Goal: Use online tool/utility: Utilize a website feature to perform a specific function

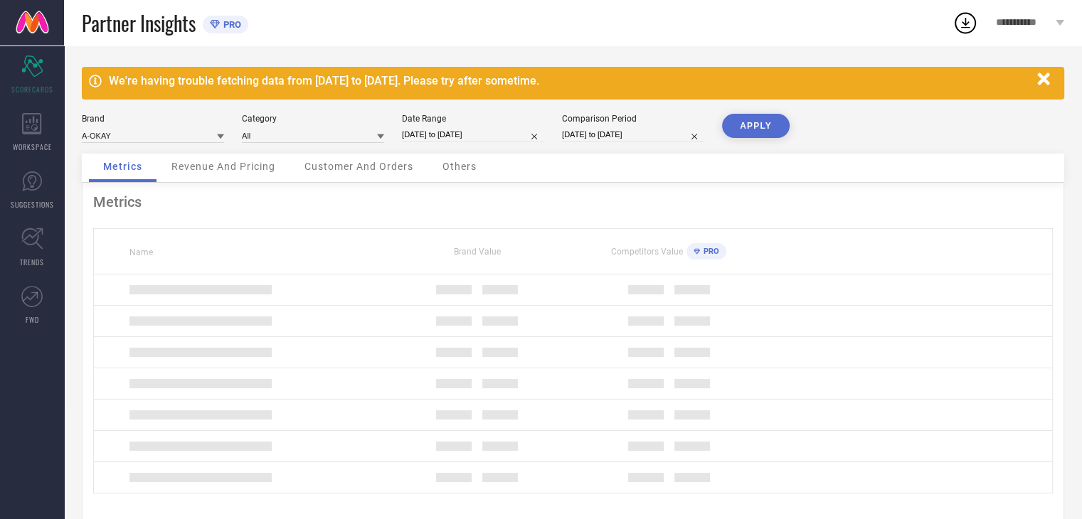
click at [754, 127] on button "APPLY" at bounding box center [756, 126] width 68 height 24
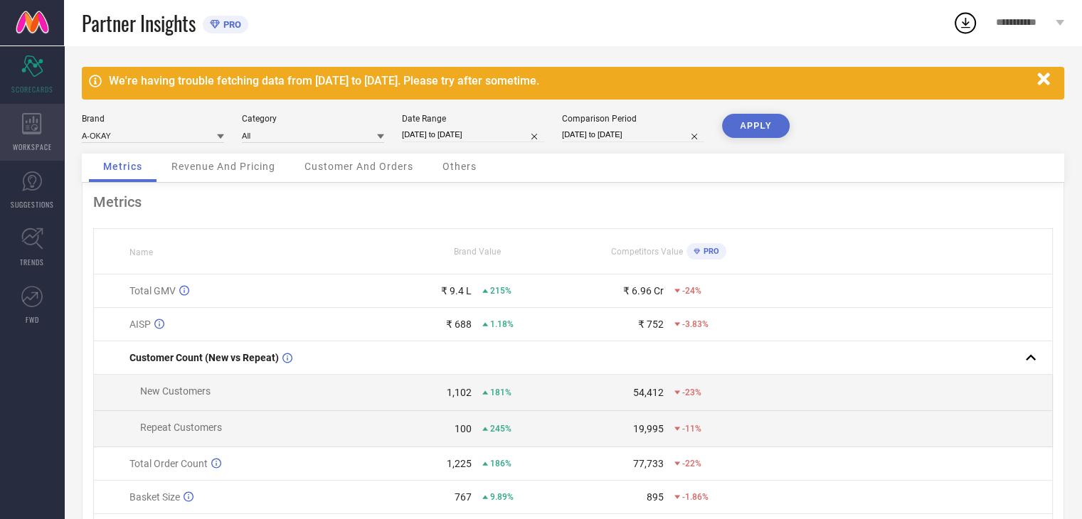
click at [37, 134] on div "WORKSPACE" at bounding box center [32, 132] width 64 height 57
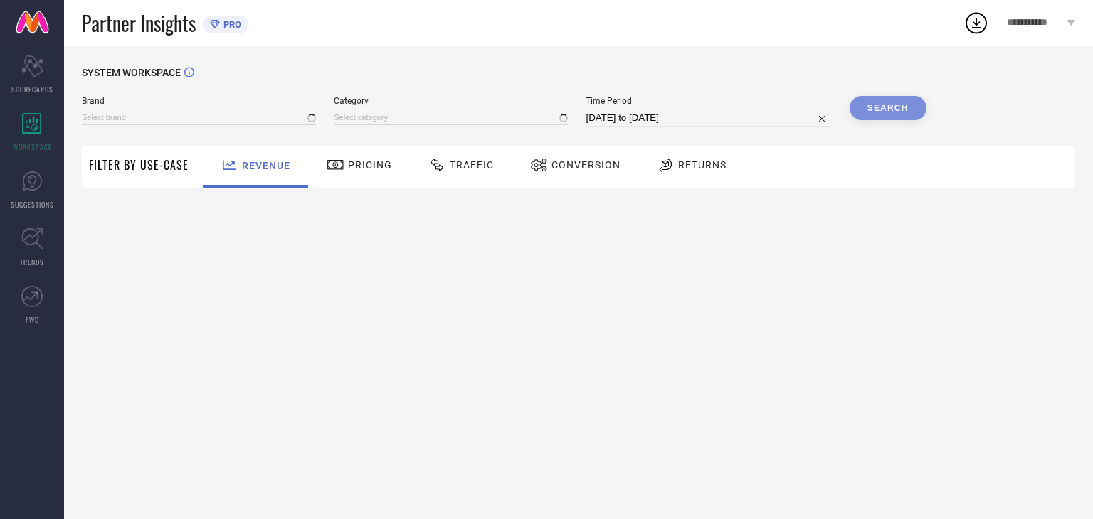
type input "A-OKAY"
type input "All"
click at [710, 174] on div "Returns" at bounding box center [691, 165] width 77 height 24
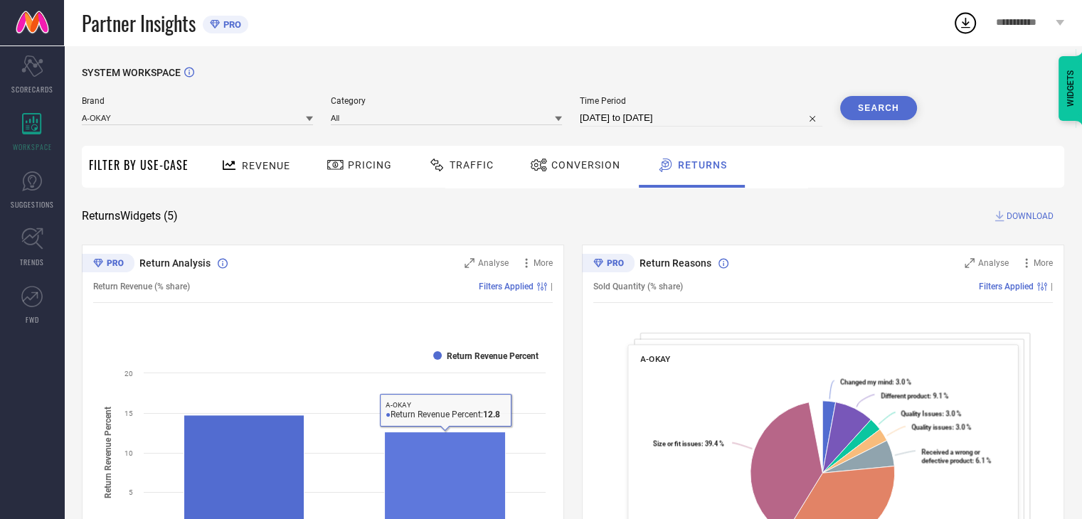
click at [458, 467] on rect at bounding box center [445, 482] width 121 height 100
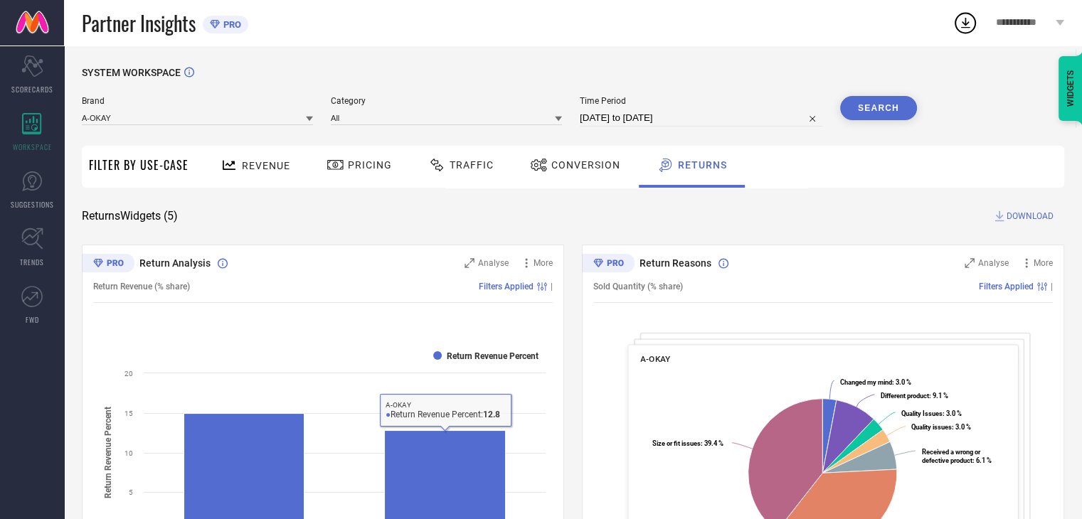
click at [521, 423] on rect at bounding box center [323, 460] width 460 height 242
click at [490, 267] on span "Analyse" at bounding box center [493, 263] width 31 height 10
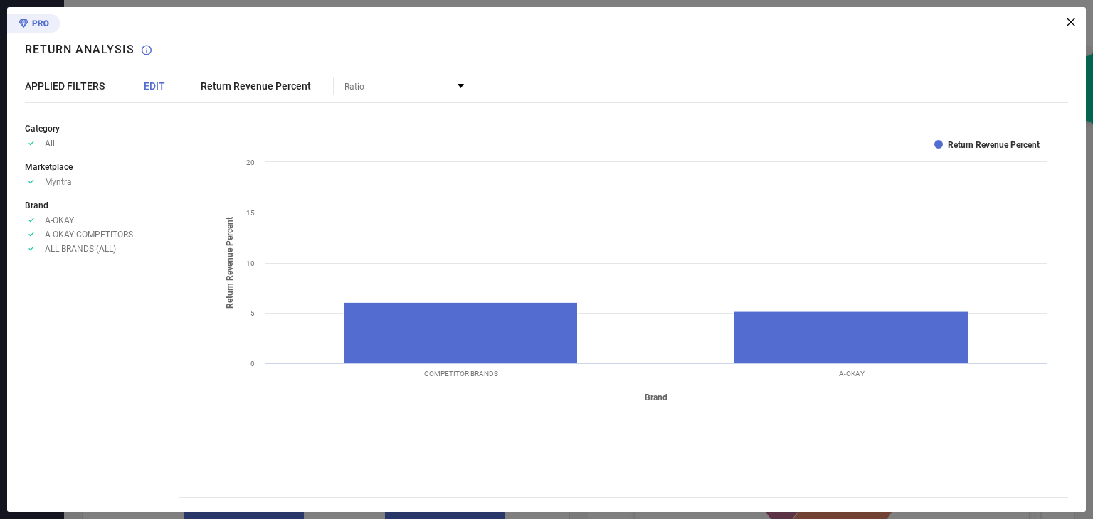
click at [802, 314] on rect at bounding box center [851, 338] width 234 height 52
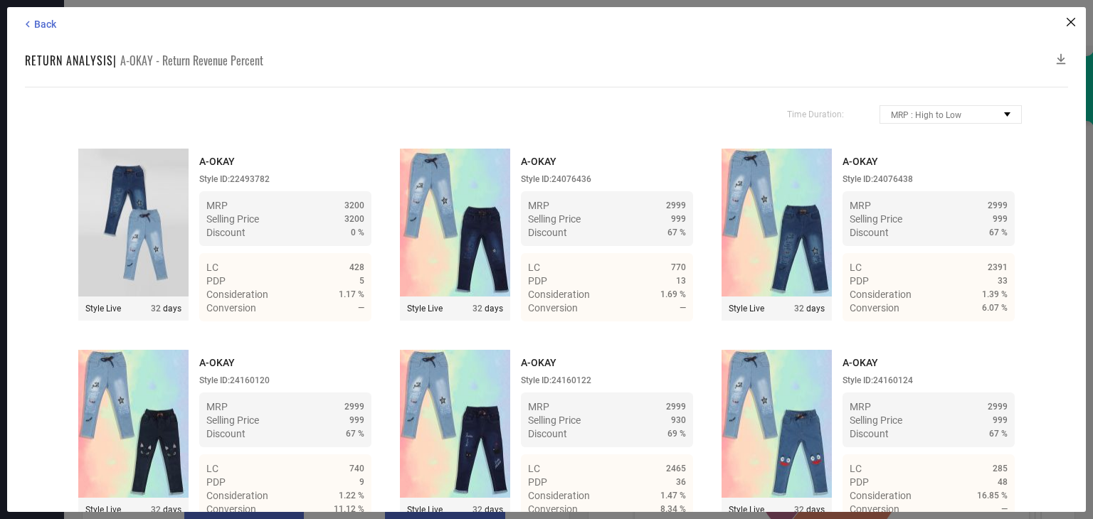
click at [1053, 59] on div "Return Analysis | A-OKAY - Return Revenue Percent" at bounding box center [546, 60] width 1043 height 17
click at [1065, 63] on icon at bounding box center [1061, 59] width 14 height 14
click at [34, 26] on span "Back" at bounding box center [45, 24] width 22 height 11
